Goal: Task Accomplishment & Management: Complete application form

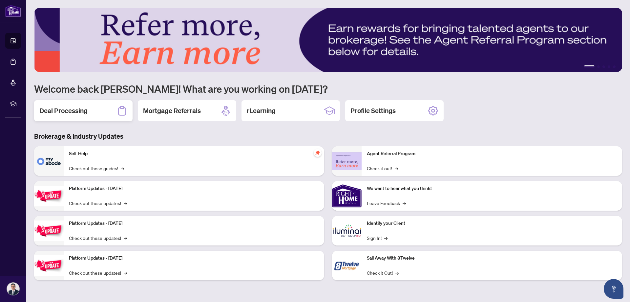
click at [83, 108] on h2 "Deal Processing" at bounding box center [63, 110] width 48 height 9
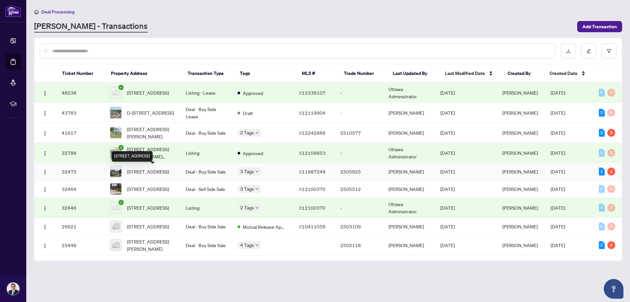
click at [153, 152] on div "[STREET_ADDRESS]" at bounding box center [132, 156] width 41 height 11
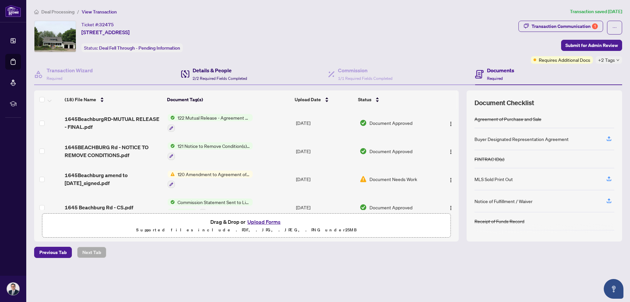
click at [207, 74] on h4 "Details & People" at bounding box center [220, 70] width 54 height 8
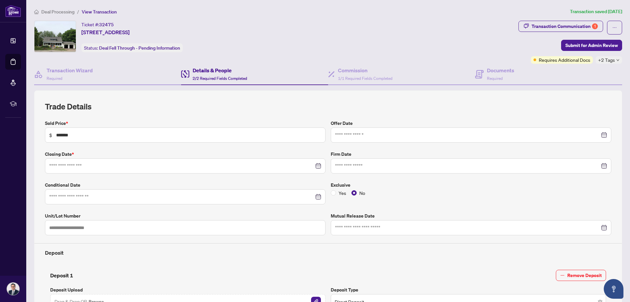
type input "**********"
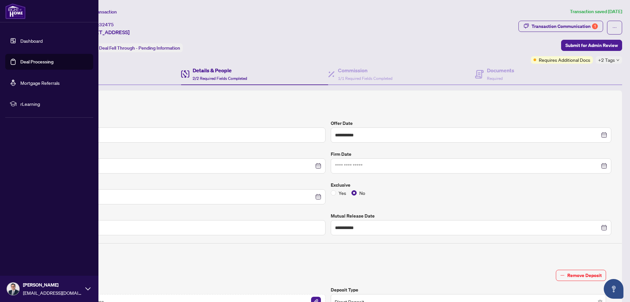
click at [20, 41] on link "Dashboard" at bounding box center [31, 41] width 22 height 6
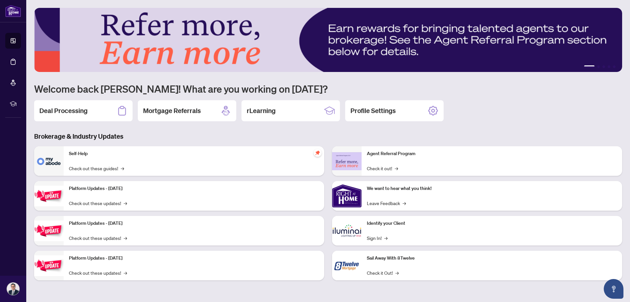
click at [65, 107] on h2 "Deal Processing" at bounding box center [63, 110] width 48 height 9
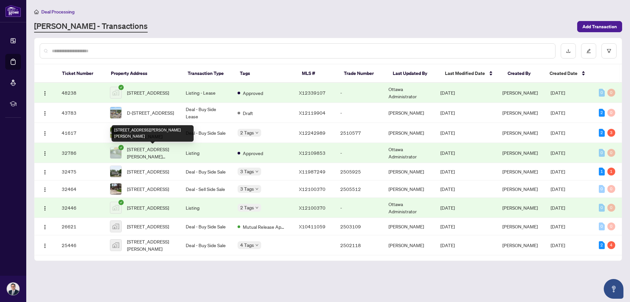
click at [135, 150] on span "[STREET_ADDRESS][PERSON_NAME][PERSON_NAME]" at bounding box center [151, 152] width 48 height 14
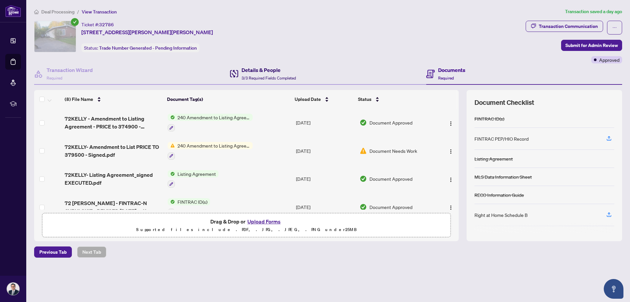
click at [261, 73] on h4 "Details & People" at bounding box center [269, 70] width 54 height 8
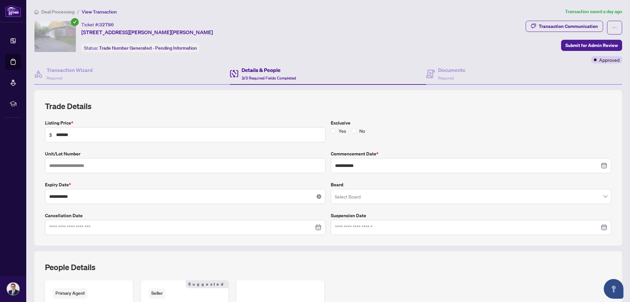
click at [317, 197] on icon "close-circle" at bounding box center [319, 196] width 5 height 5
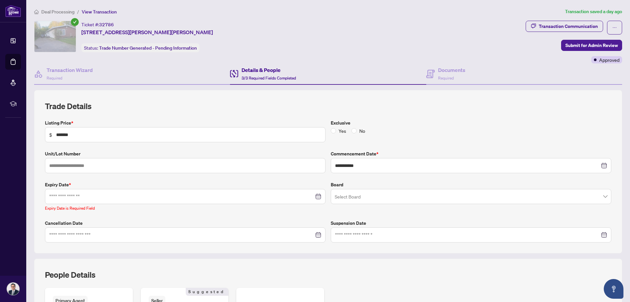
click at [316, 195] on div at bounding box center [185, 196] width 272 height 7
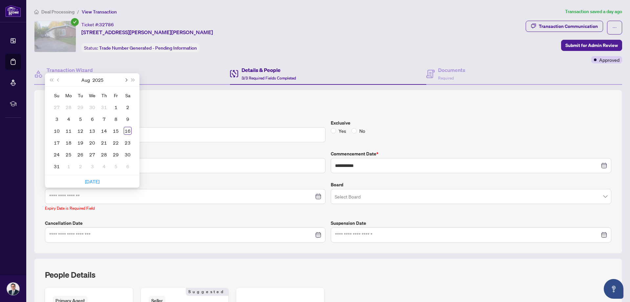
click at [126, 80] on span "Next month (PageDown)" at bounding box center [125, 79] width 3 height 3
type input "**********"
click at [115, 154] on div "31" at bounding box center [116, 154] width 8 height 8
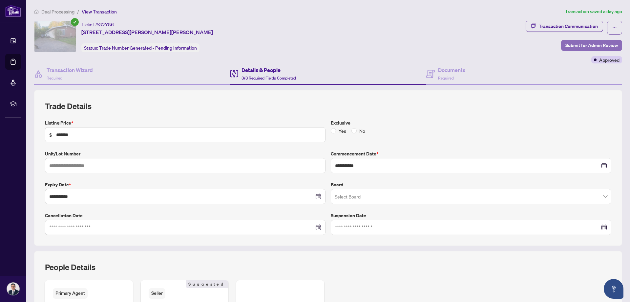
click at [568, 43] on span "Submit for Admin Review" at bounding box center [592, 45] width 53 height 11
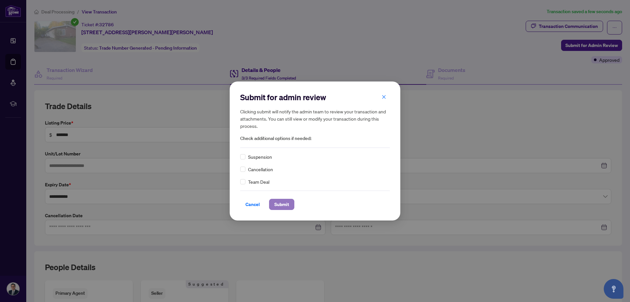
click at [279, 201] on span "Submit" at bounding box center [281, 204] width 15 height 11
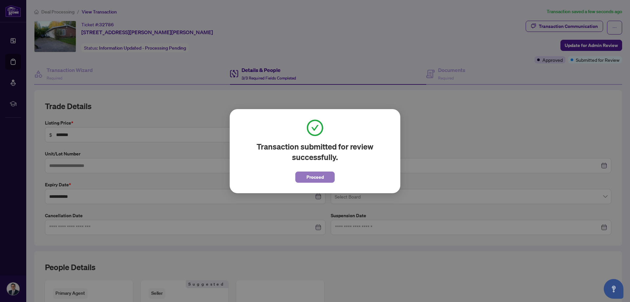
click at [314, 175] on span "Proceed" at bounding box center [315, 177] width 17 height 11
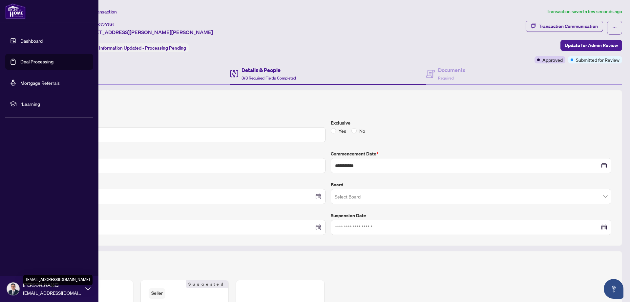
click at [30, 291] on span "[EMAIL_ADDRESS][DOMAIN_NAME]" at bounding box center [52, 292] width 59 height 7
click at [19, 248] on span "Logout" at bounding box center [26, 249] width 15 height 11
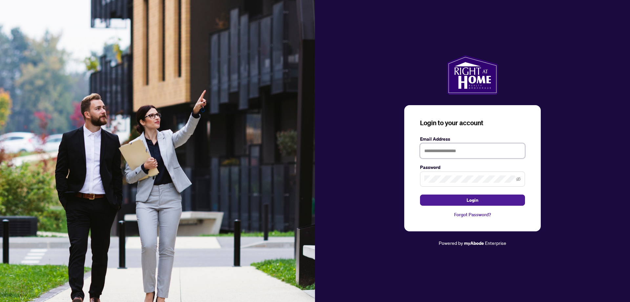
type input "**********"
